Goal: Transaction & Acquisition: Purchase product/service

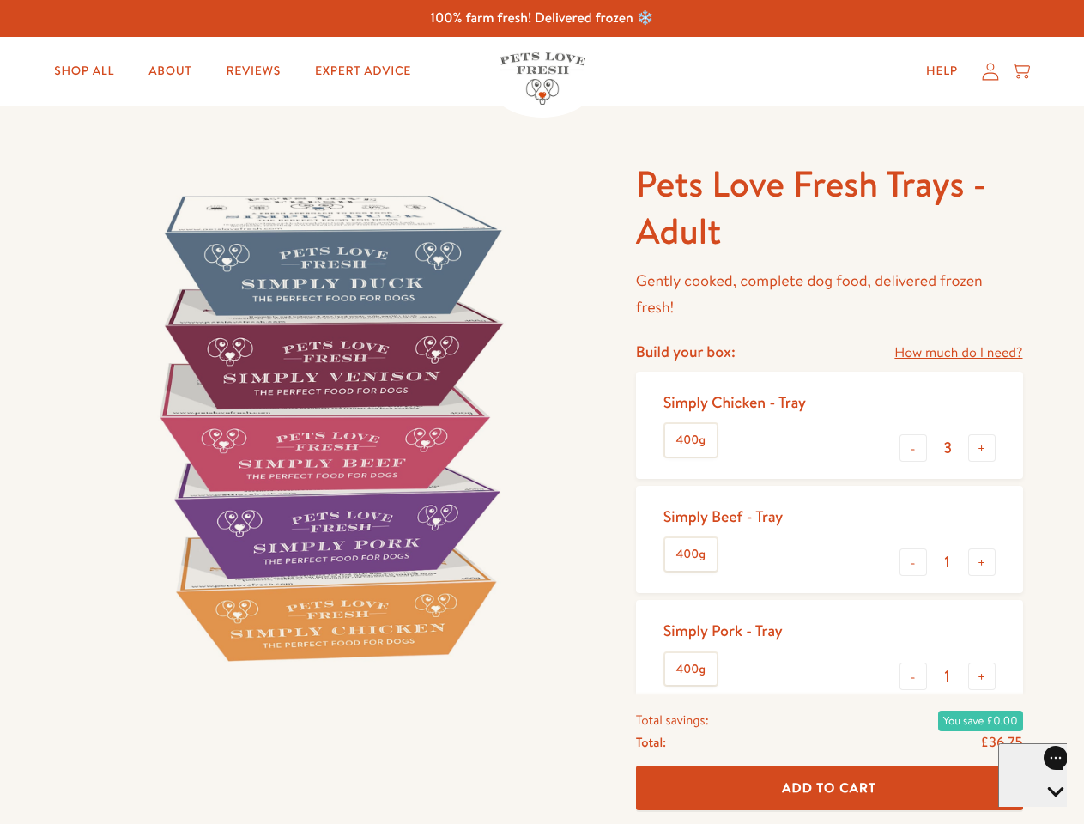
click at [542, 412] on img at bounding box center [328, 427] width 533 height 533
click at [958, 353] on link "How much do I need?" at bounding box center [959, 353] width 128 height 23
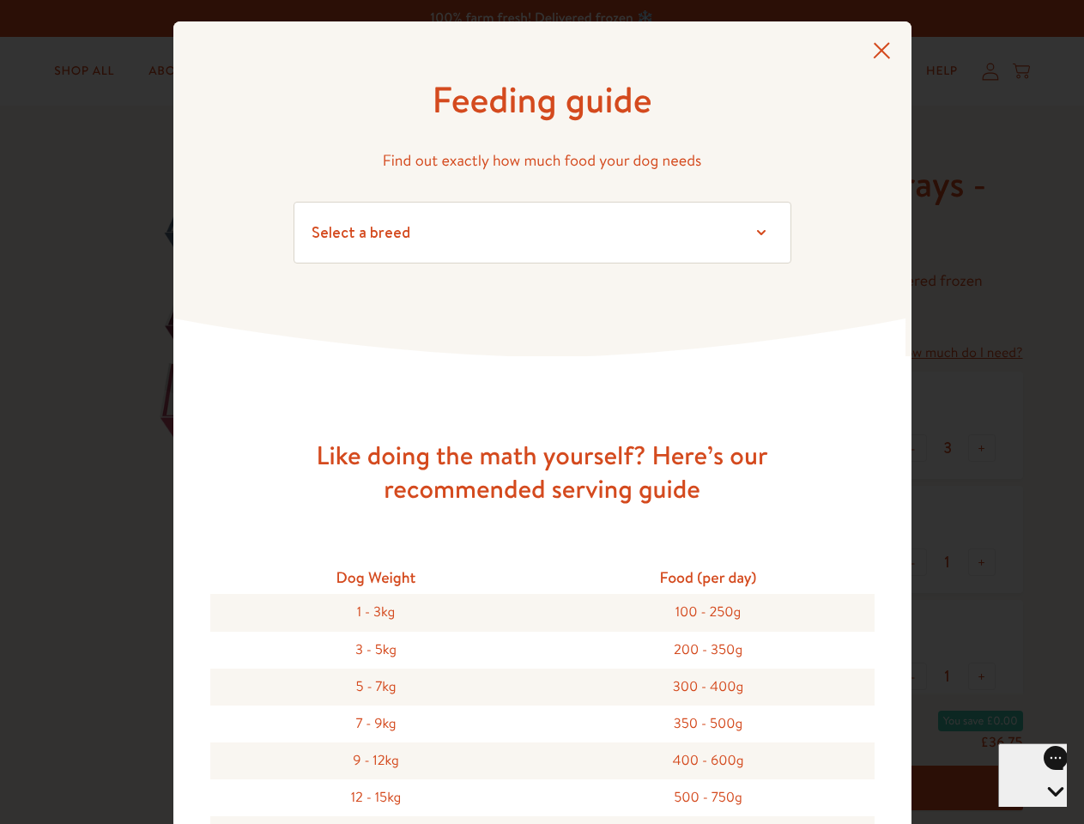
click at [913, 448] on div "Feeding guide Find out exactly how much food your dog needs Select a breed Affe…" at bounding box center [542, 412] width 1084 height 824
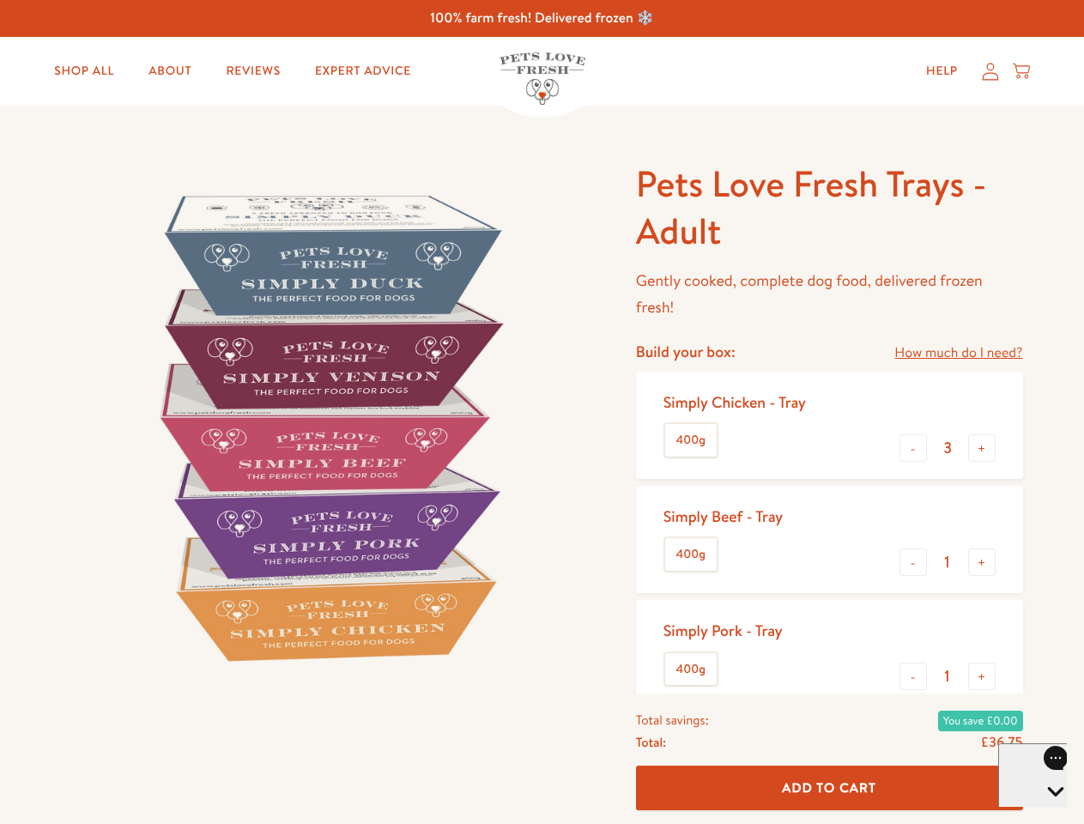
click at [982, 448] on button "+" at bounding box center [981, 447] width 27 height 27
type input "4"
click at [913, 562] on button "-" at bounding box center [913, 562] width 27 height 27
click at [982, 562] on button "+" at bounding box center [981, 562] width 27 height 27
type input "1"
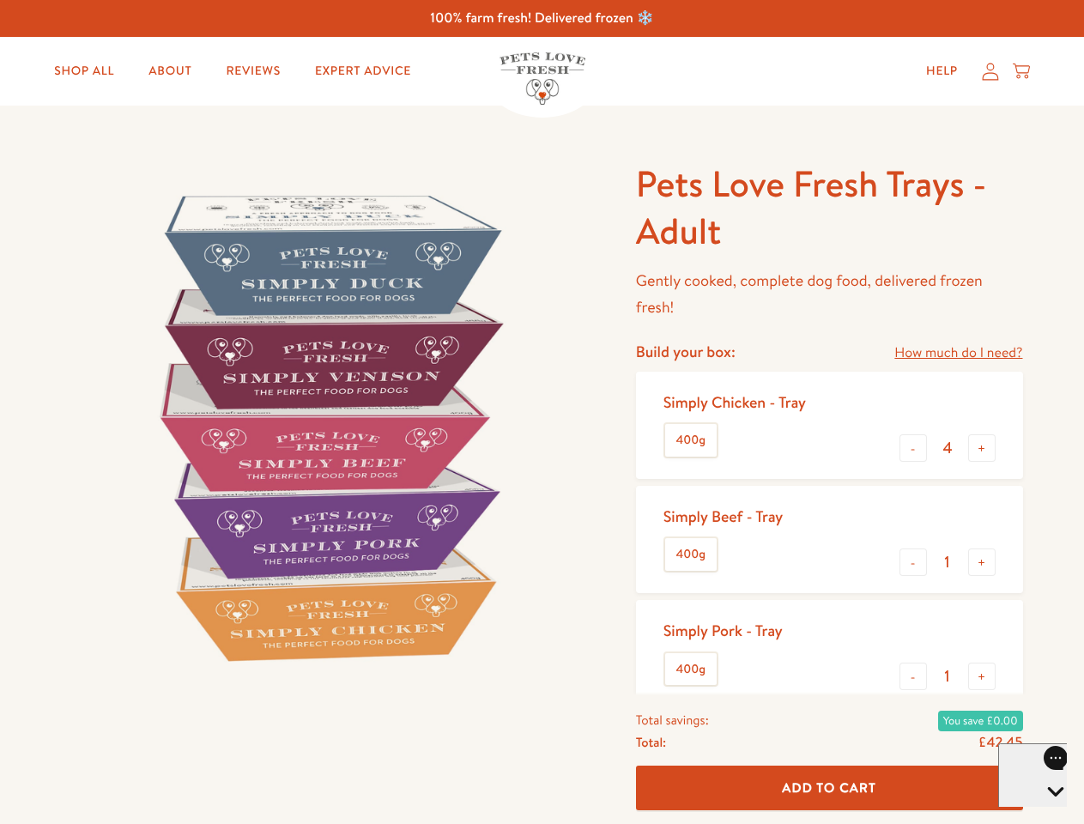
click at [913, 677] on button "-" at bounding box center [913, 676] width 27 height 27
click at [982, 677] on button "+" at bounding box center [981, 676] width 27 height 27
type input "1"
click at [829, 788] on span "Add To Cart" at bounding box center [829, 788] width 94 height 18
click at [1047, 813] on icon "Open gorgias live chat" at bounding box center [1055, 821] width 16 height 16
